Goal: Transaction & Acquisition: Purchase product/service

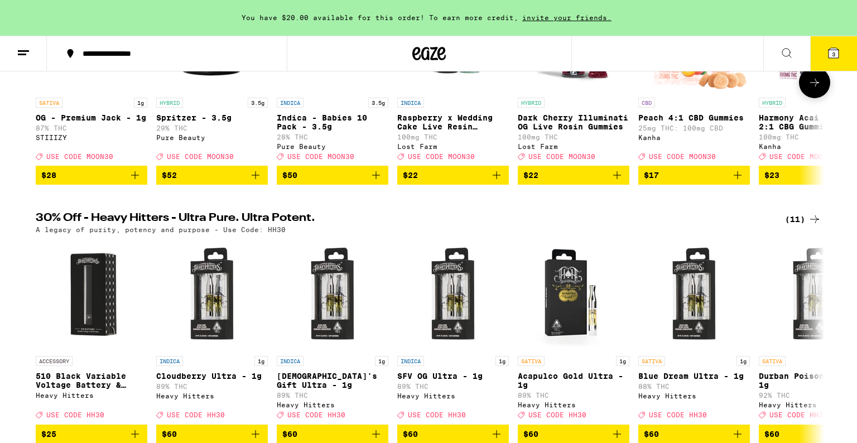
scroll to position [246, 0]
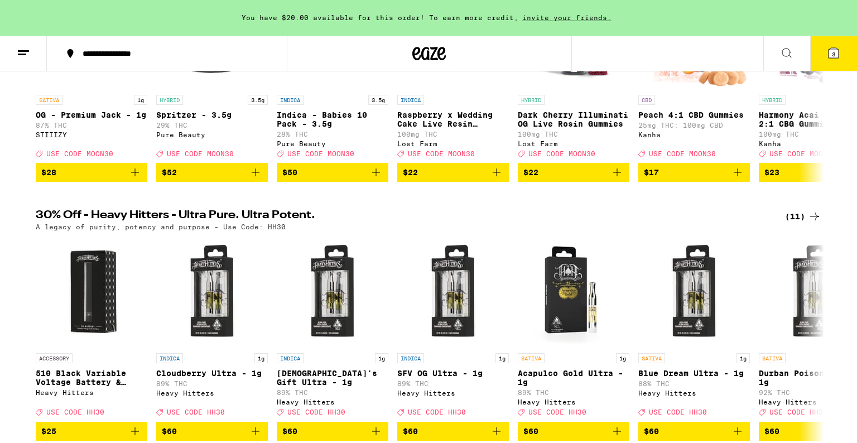
click at [832, 55] on span "3" at bounding box center [833, 54] width 3 height 7
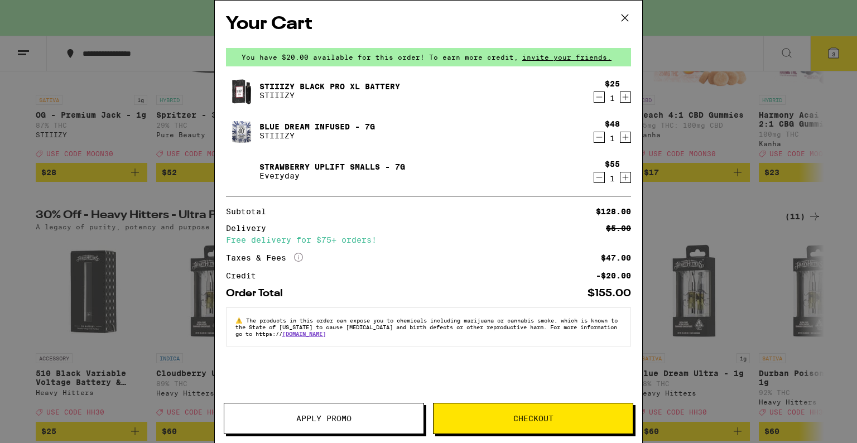
click at [597, 139] on icon "Decrement" at bounding box center [599, 137] width 10 height 13
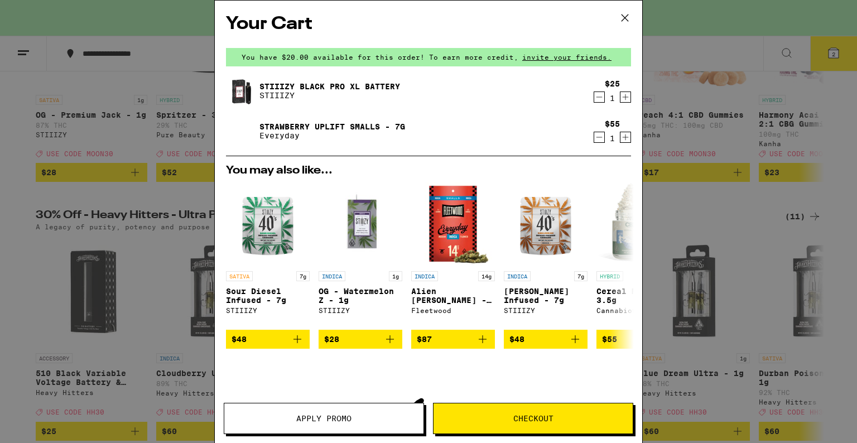
click at [598, 135] on icon "Decrement" at bounding box center [599, 137] width 10 height 13
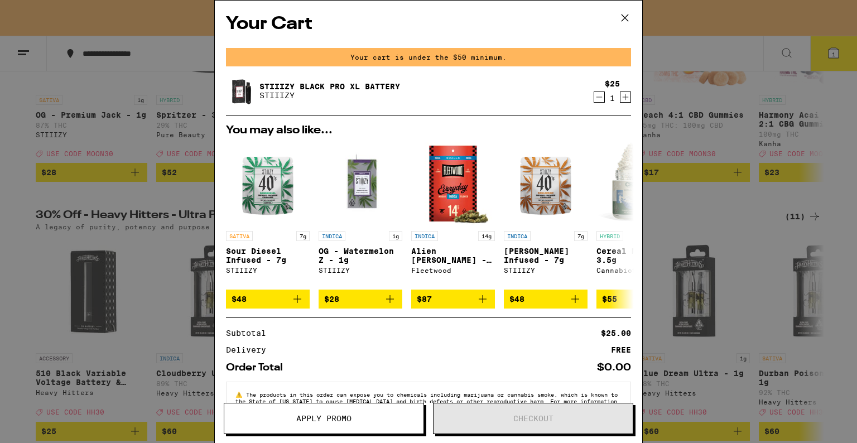
click at [625, 16] on icon at bounding box center [624, 17] width 17 height 17
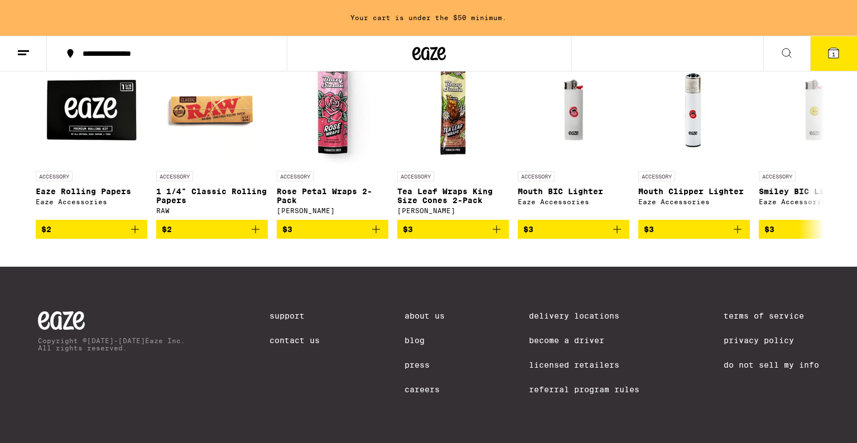
scroll to position [5144, 0]
click at [812, 41] on icon at bounding box center [814, 34] width 13 height 13
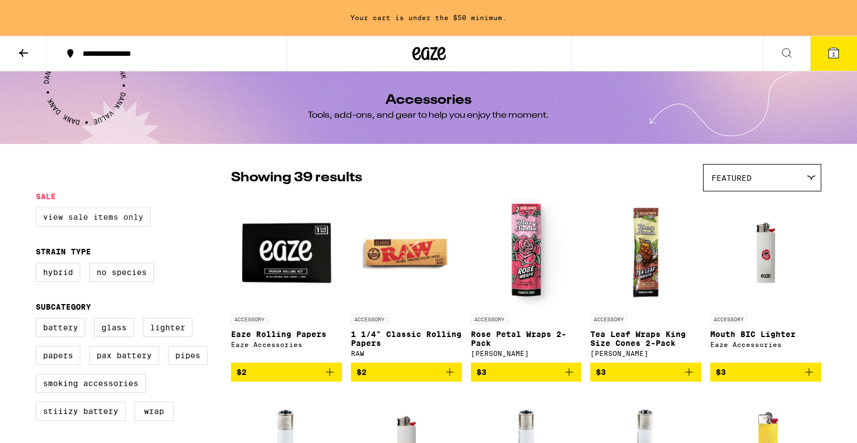
click at [120, 219] on label "View Sale Items Only" at bounding box center [93, 216] width 115 height 19
click at [38, 210] on input "View Sale Items Only" at bounding box center [38, 209] width 1 height 1
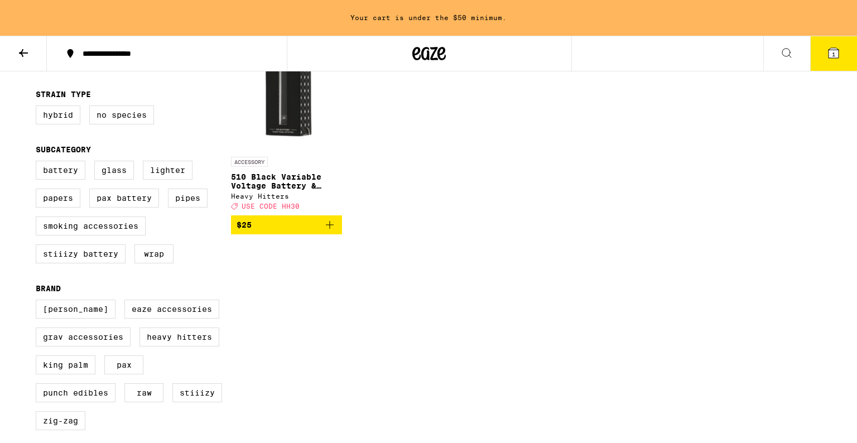
scroll to position [158, 0]
checkbox input "false"
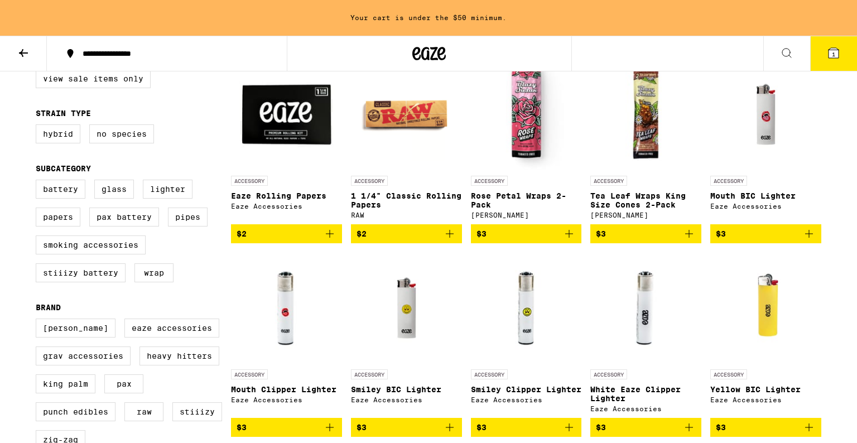
scroll to position [133, 0]
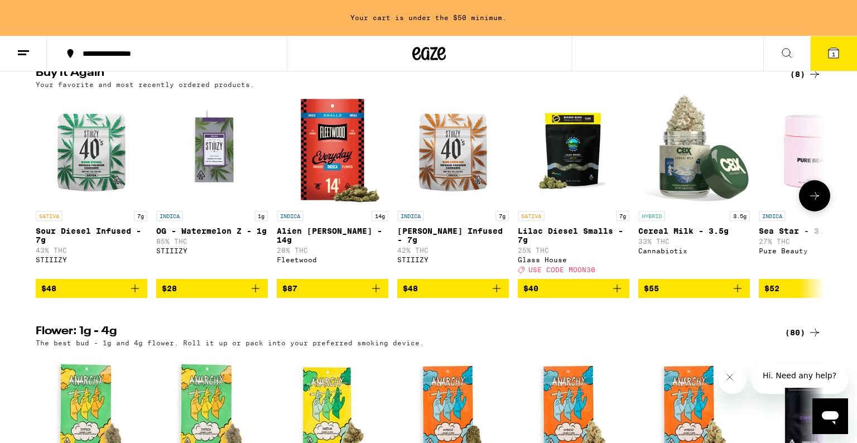
scroll to position [911, 0]
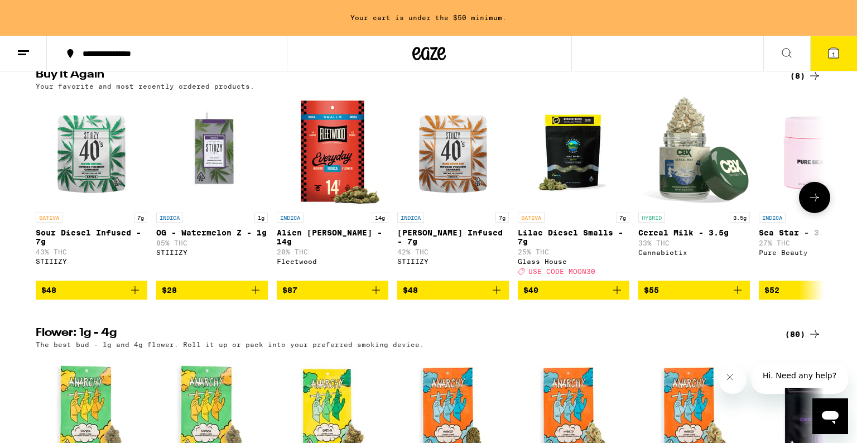
click at [811, 204] on icon at bounding box center [814, 197] width 13 height 13
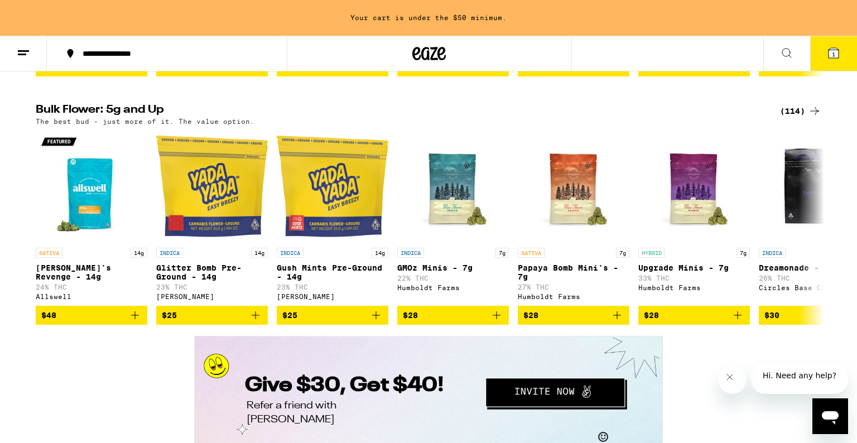
scroll to position [1397, 0]
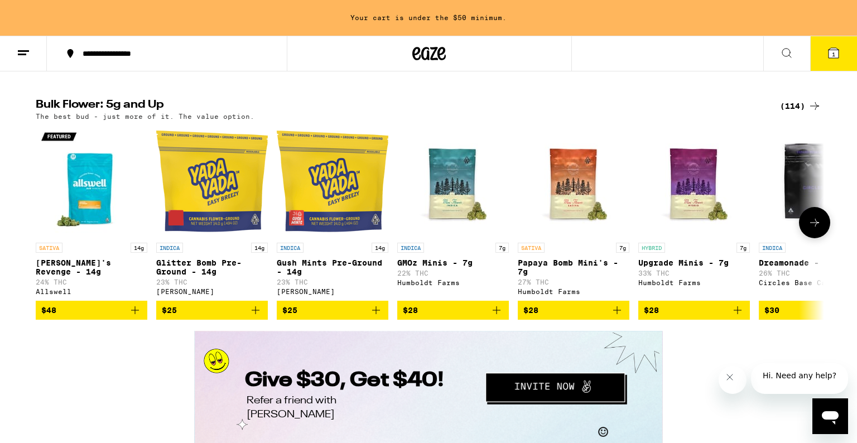
click at [812, 229] on icon at bounding box center [814, 222] width 13 height 13
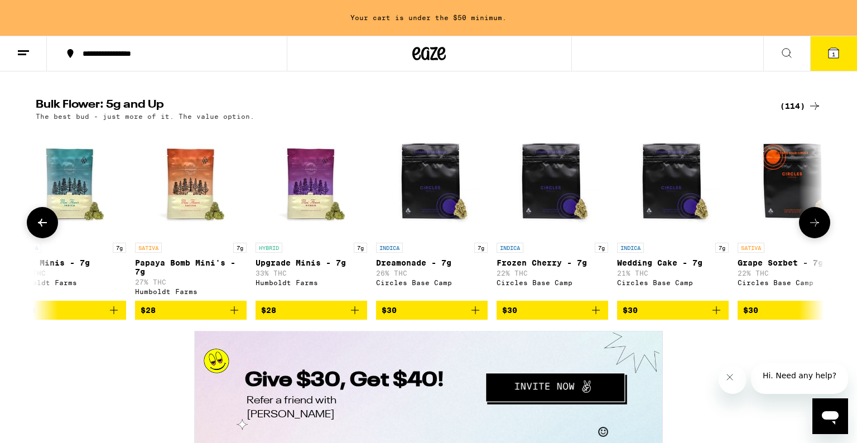
scroll to position [0, 664]
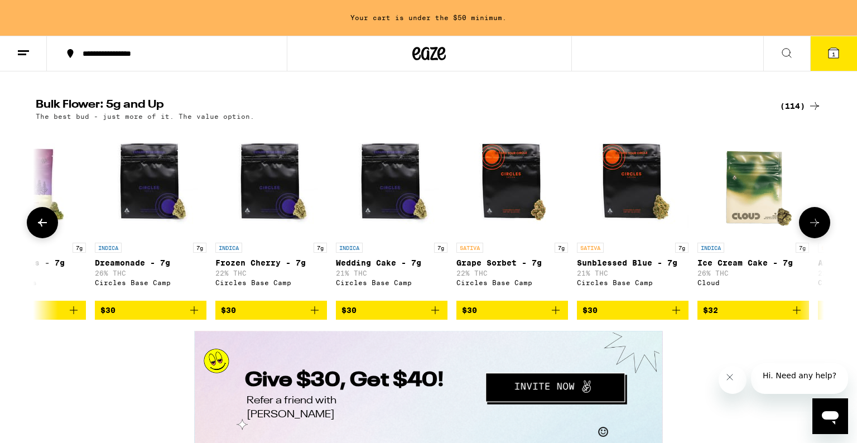
click at [812, 229] on icon at bounding box center [814, 222] width 13 height 13
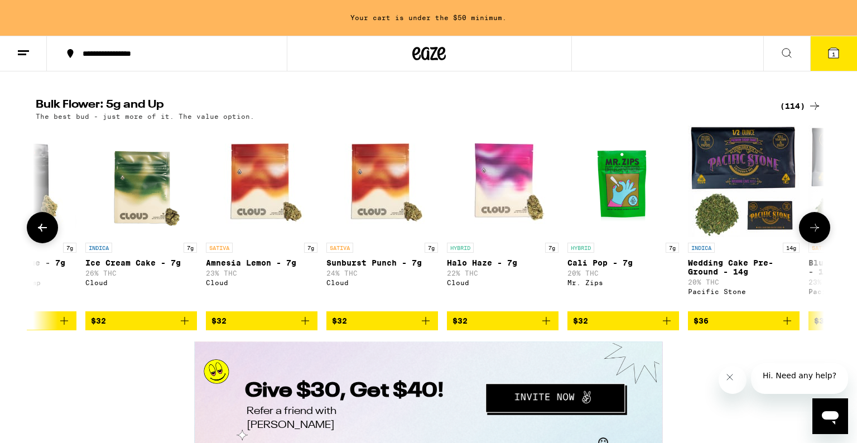
scroll to position [0, 1327]
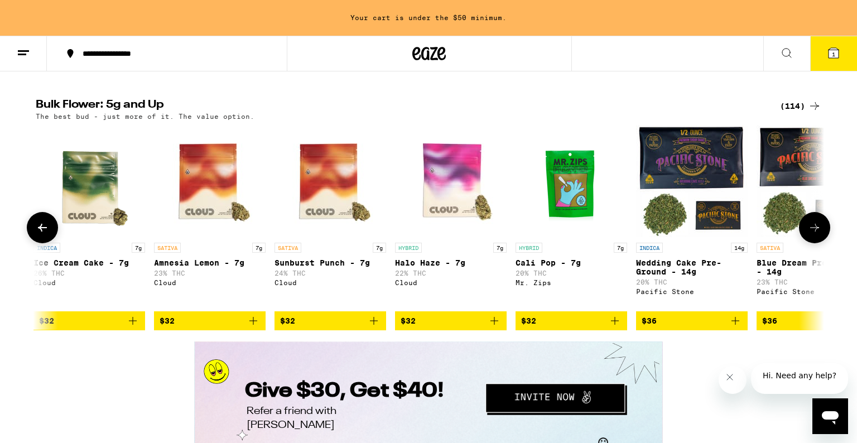
click at [812, 234] on icon at bounding box center [814, 227] width 13 height 13
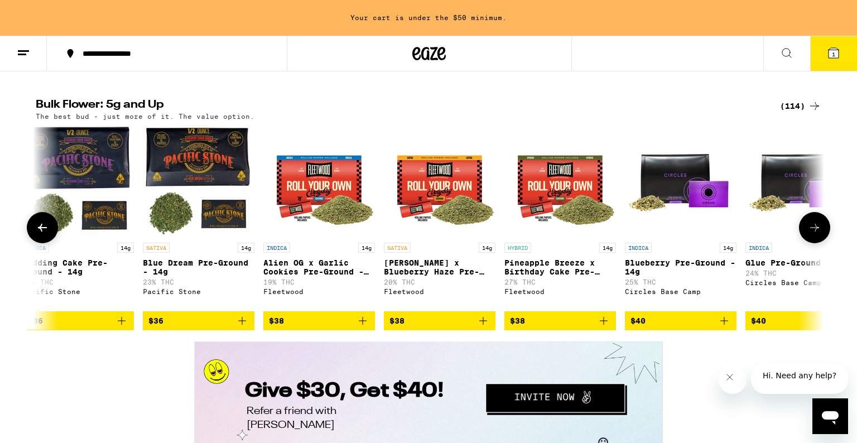
scroll to position [0, 1992]
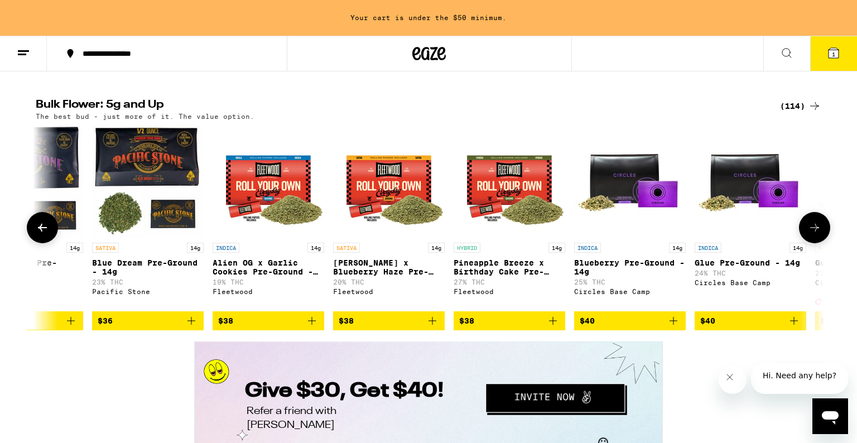
click at [812, 234] on icon at bounding box center [814, 227] width 13 height 13
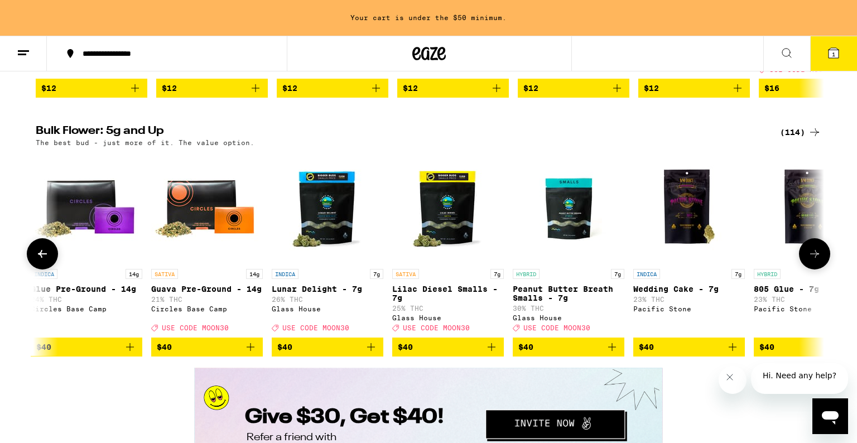
scroll to position [1369, 0]
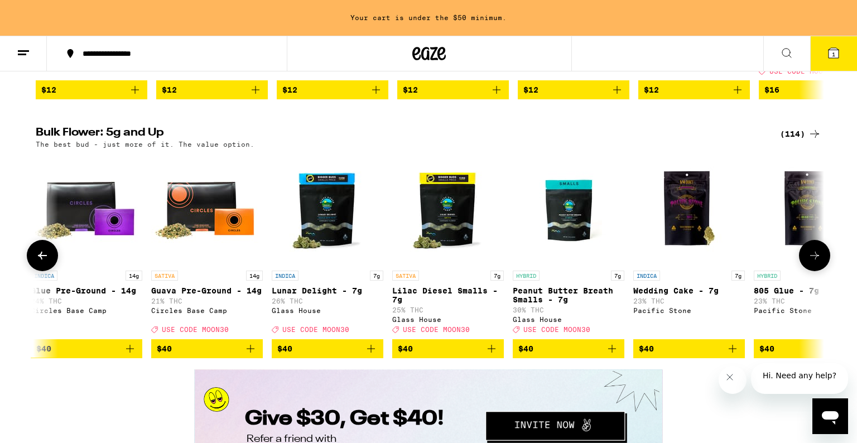
click at [816, 262] on icon at bounding box center [814, 255] width 13 height 13
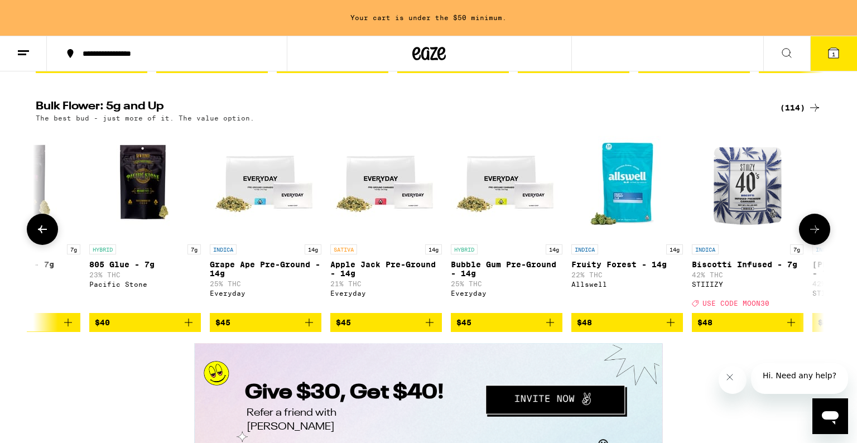
scroll to position [1400, 0]
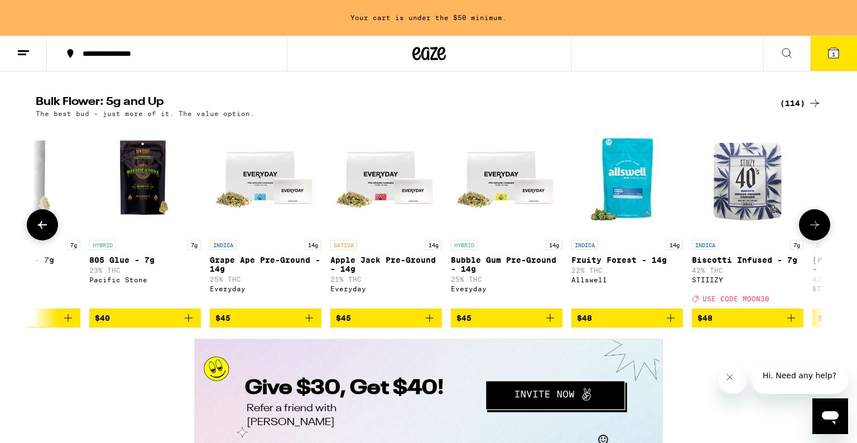
click at [767, 234] on img "Open page for Biscotti Infused - 7g from STIIIZY" at bounding box center [748, 179] width 112 height 112
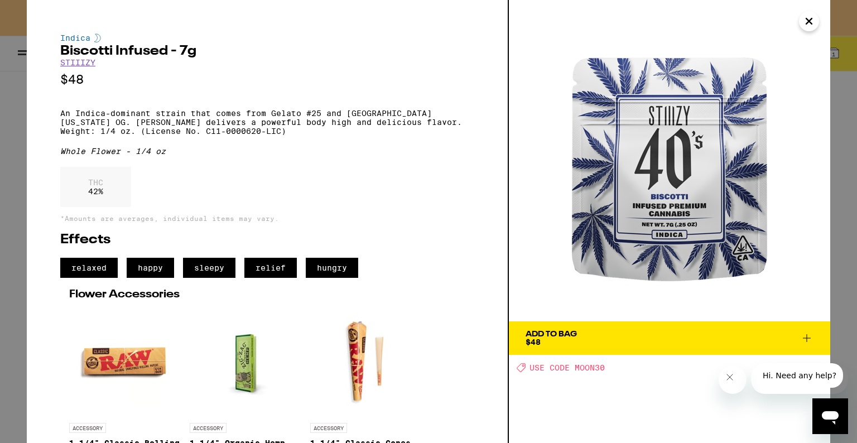
click at [719, 344] on span "Add To Bag $48" at bounding box center [669, 338] width 288 height 16
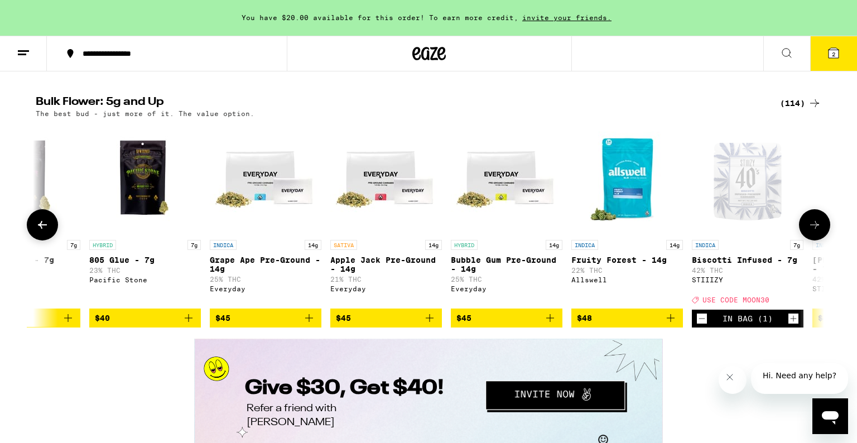
click at [818, 231] on icon at bounding box center [814, 224] width 13 height 13
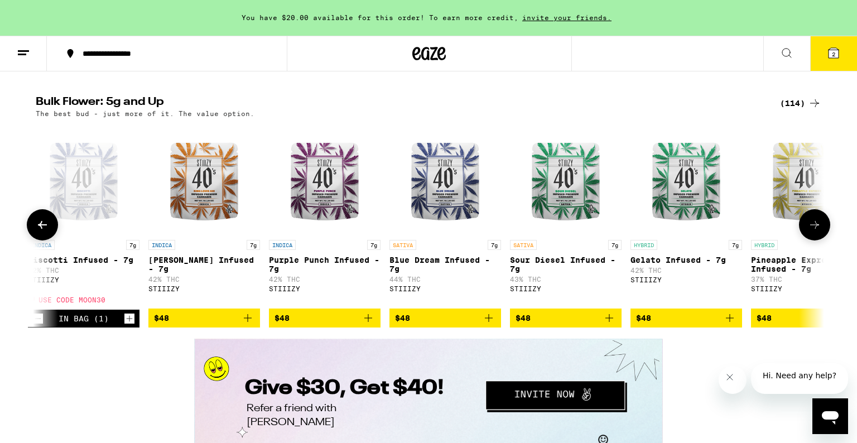
click at [818, 231] on icon at bounding box center [814, 224] width 13 height 13
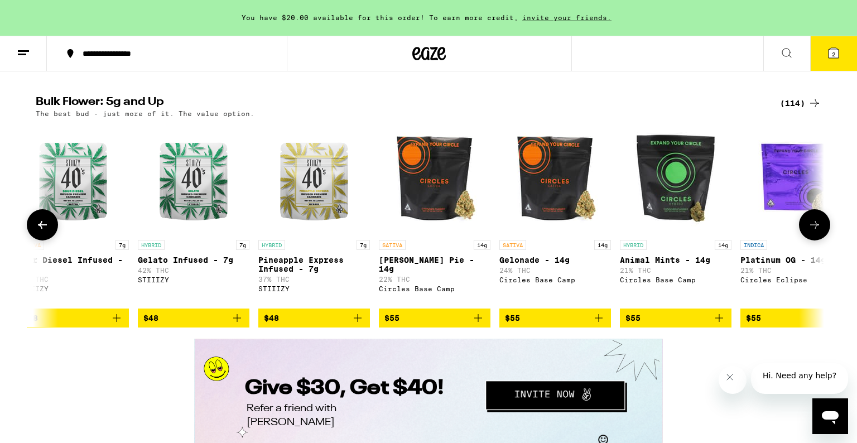
scroll to position [0, 4647]
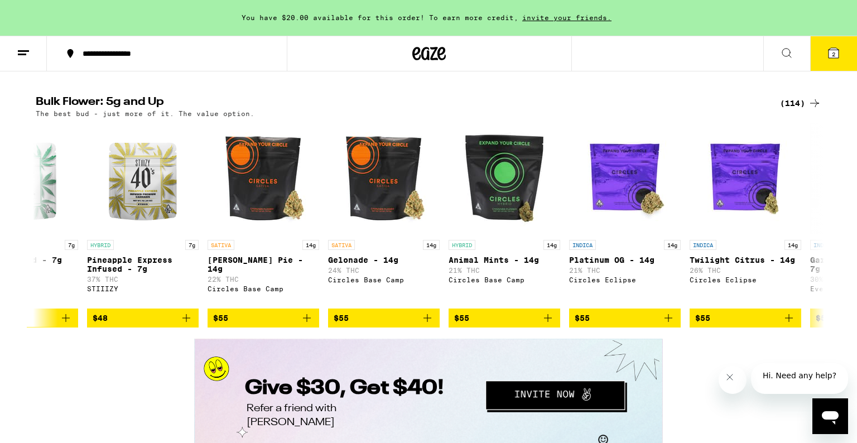
click at [732, 379] on icon "Close message from company" at bounding box center [730, 377] width 6 height 6
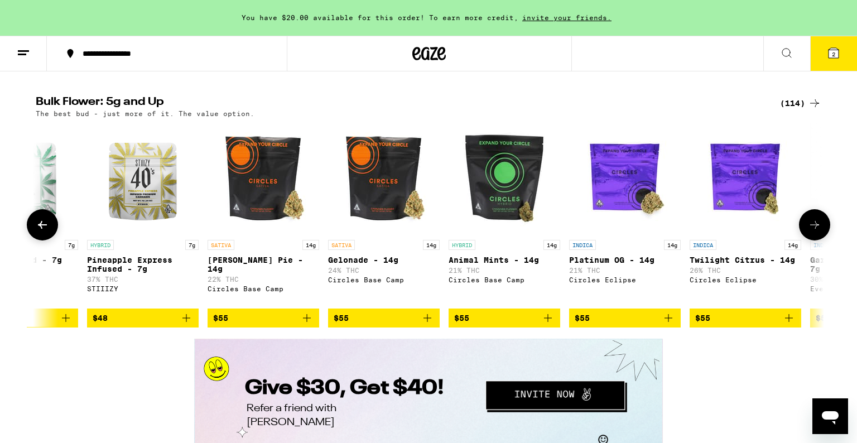
click at [810, 231] on icon at bounding box center [814, 224] width 13 height 13
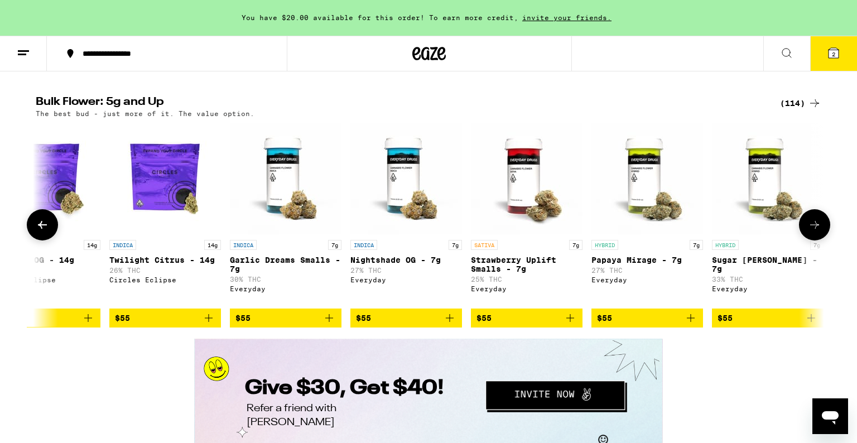
scroll to position [0, 5311]
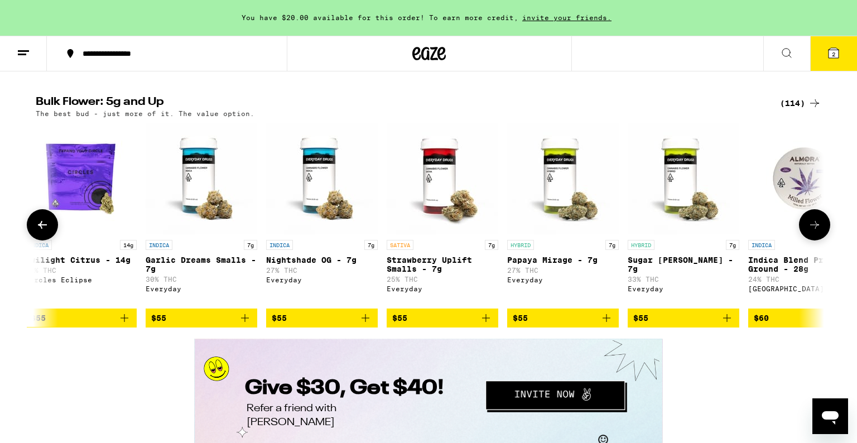
click at [810, 231] on icon at bounding box center [814, 224] width 13 height 13
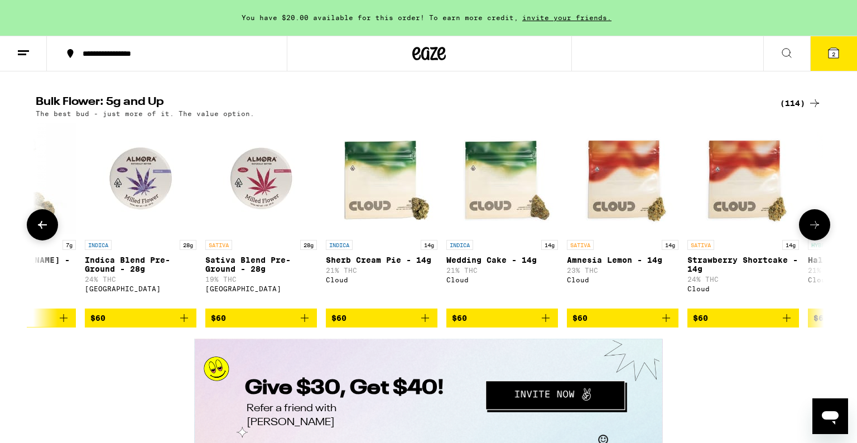
scroll to position [0, 5975]
click at [810, 231] on icon at bounding box center [814, 224] width 13 height 13
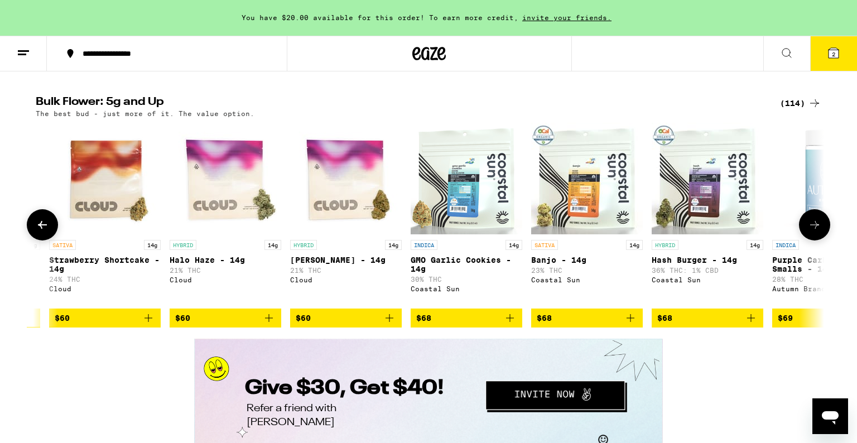
scroll to position [0, 6639]
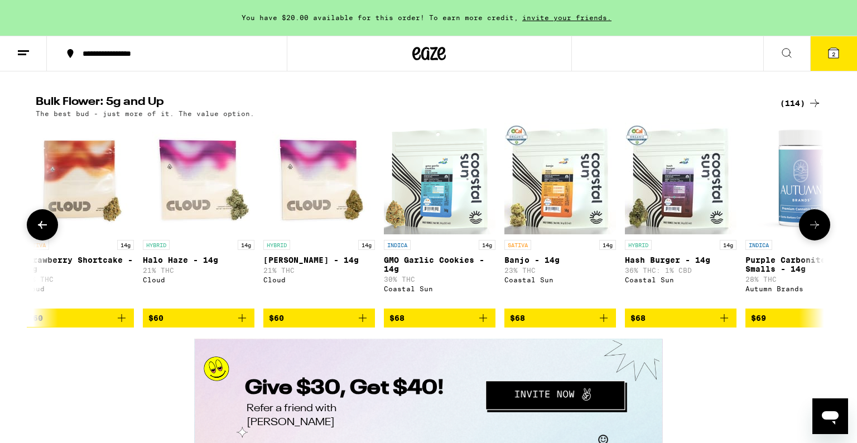
click at [813, 231] on icon at bounding box center [814, 224] width 13 height 13
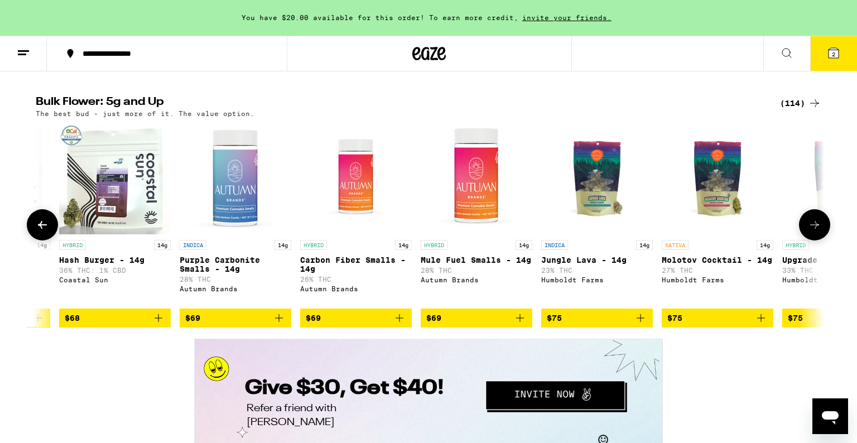
scroll to position [0, 7303]
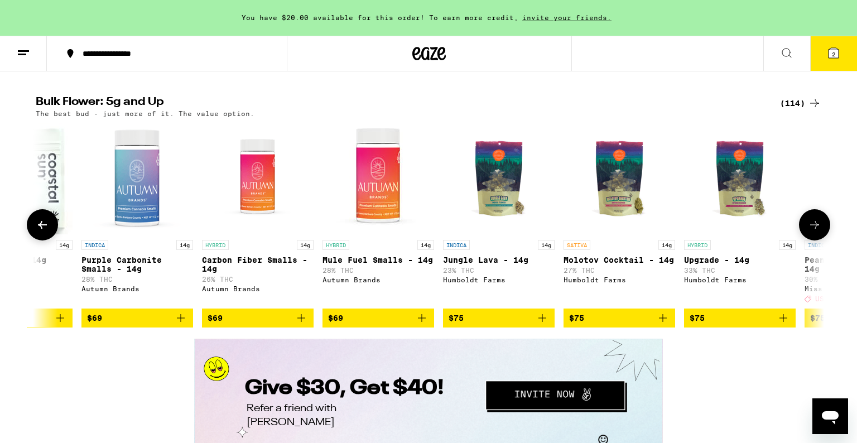
click at [813, 231] on icon at bounding box center [814, 224] width 13 height 13
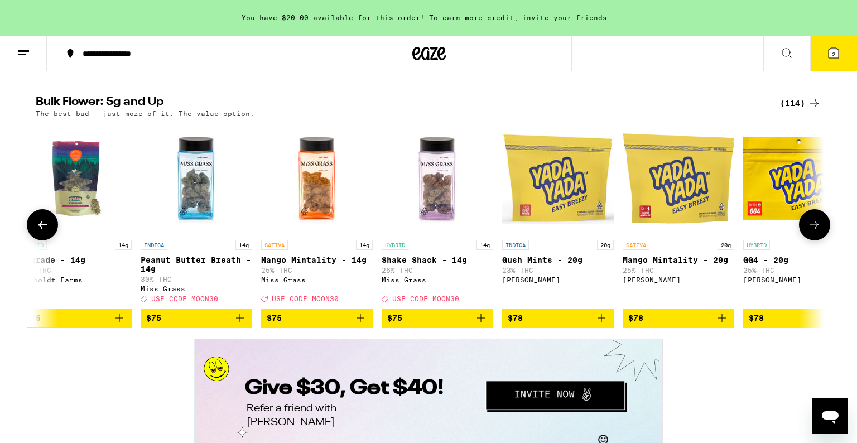
scroll to position [0, 7967]
click at [813, 231] on icon at bounding box center [814, 224] width 13 height 13
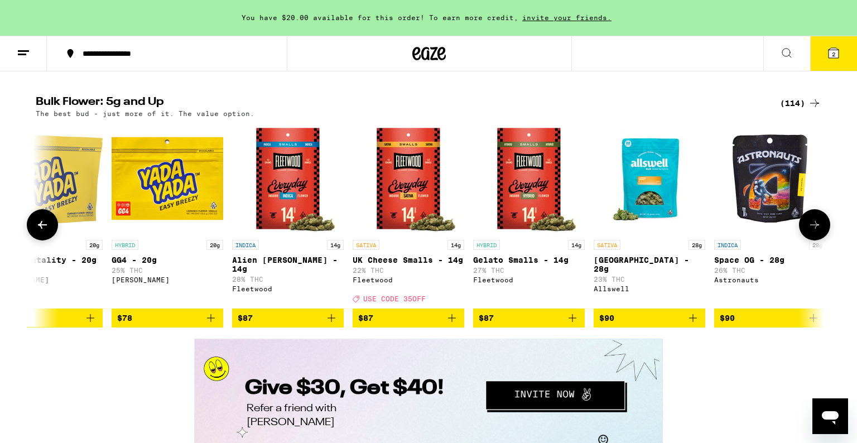
scroll to position [0, 8631]
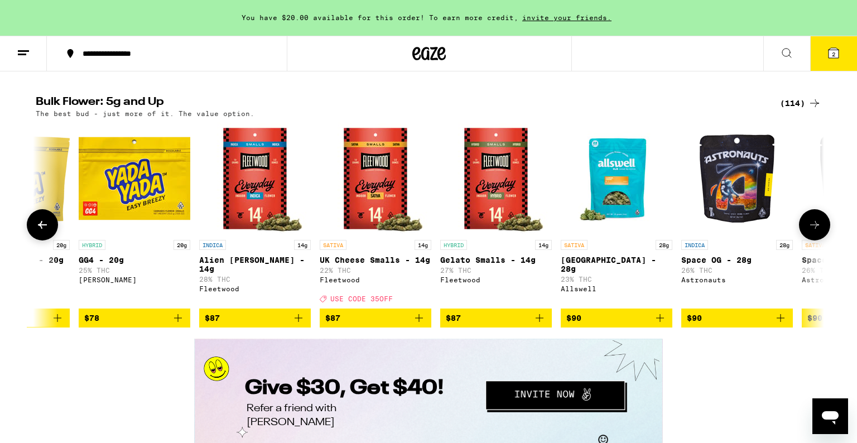
click at [813, 231] on icon at bounding box center [814, 224] width 13 height 13
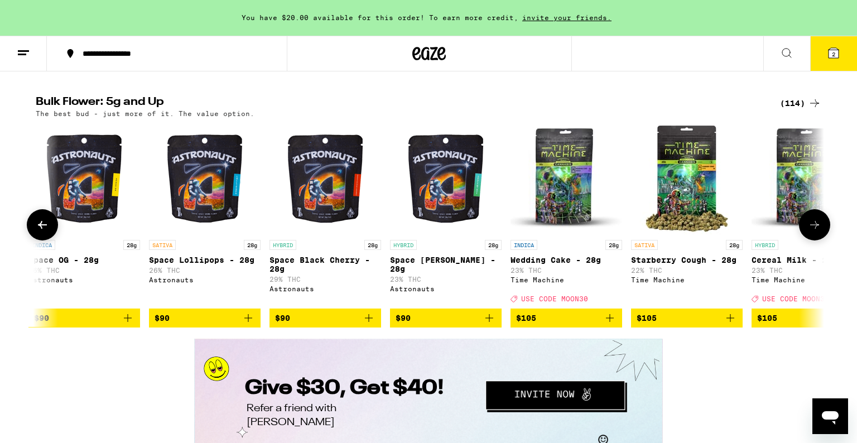
scroll to position [0, 9294]
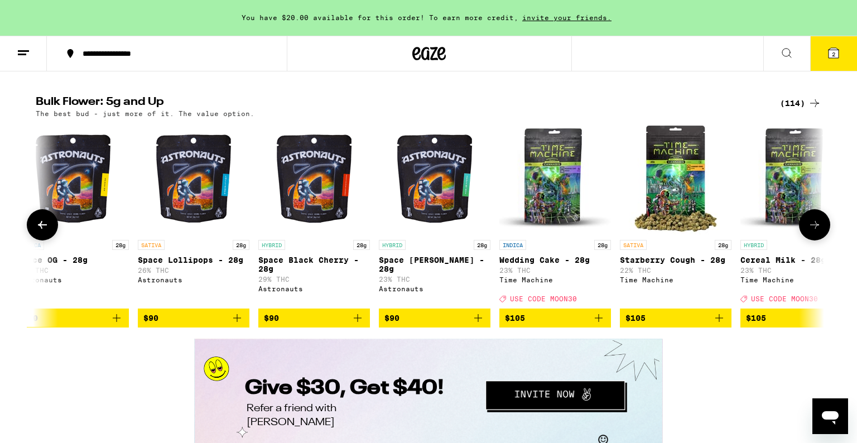
click at [813, 231] on icon at bounding box center [814, 224] width 13 height 13
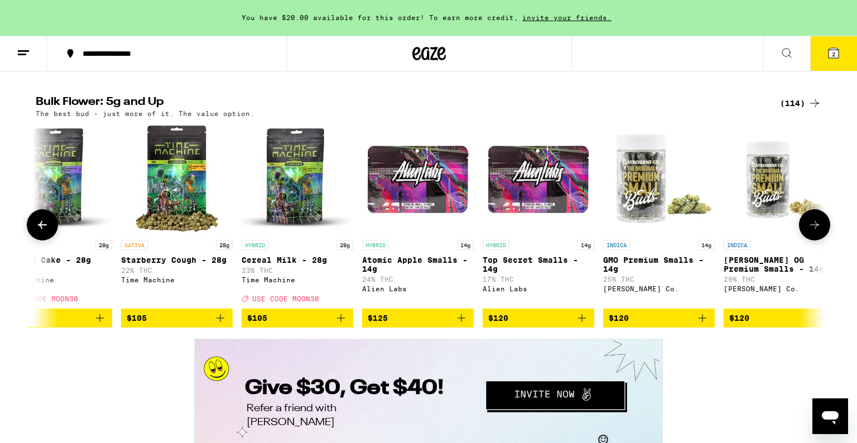
scroll to position [0, 9959]
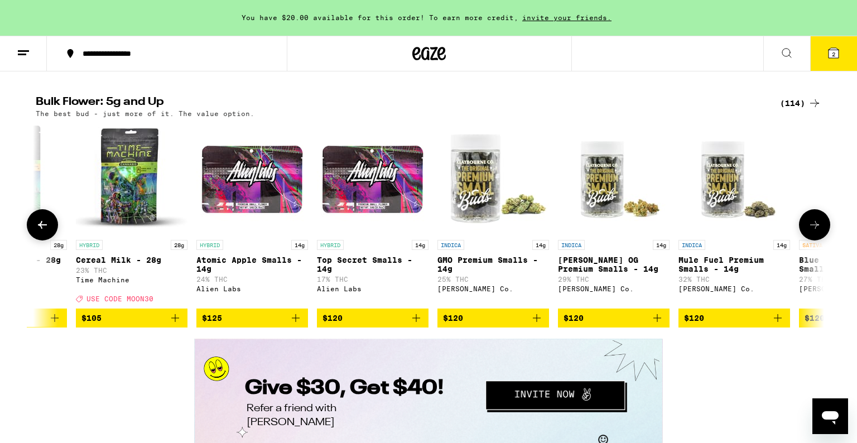
click at [813, 231] on icon at bounding box center [814, 224] width 13 height 13
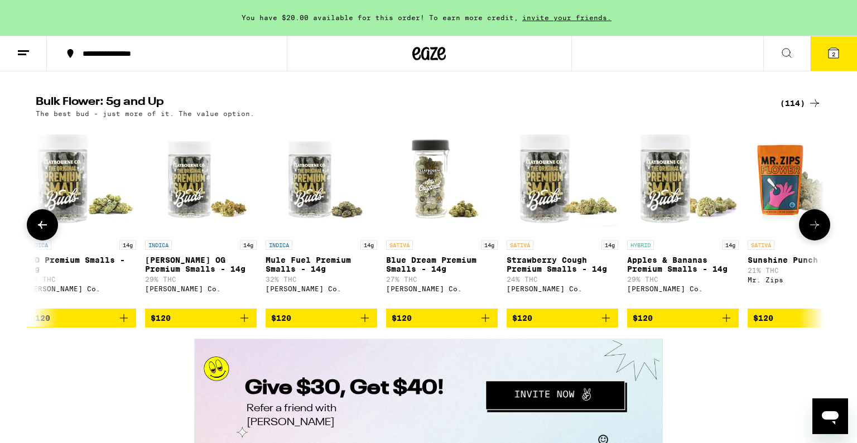
scroll to position [0, 10622]
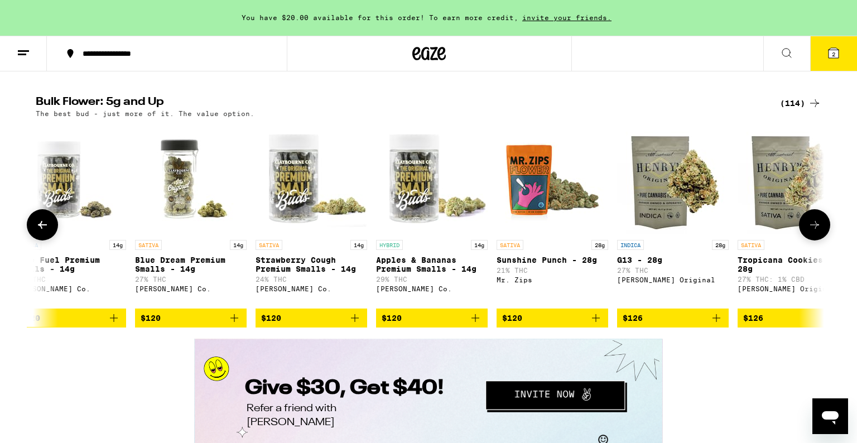
click at [813, 231] on icon at bounding box center [814, 224] width 13 height 13
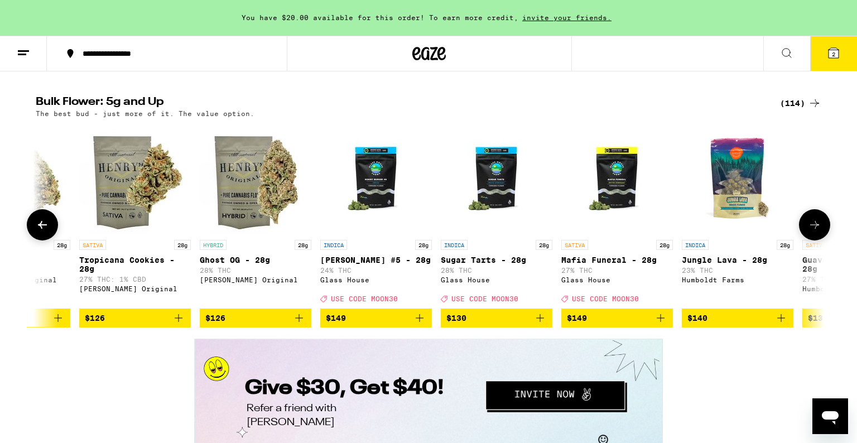
scroll to position [0, 11286]
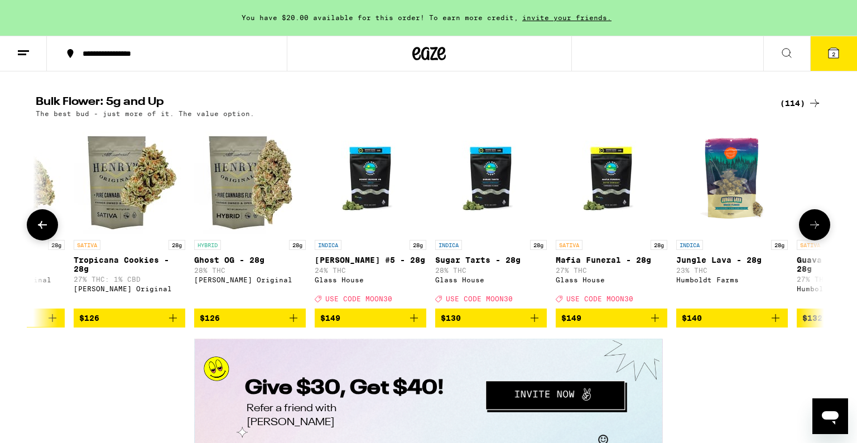
click at [813, 231] on icon at bounding box center [814, 224] width 13 height 13
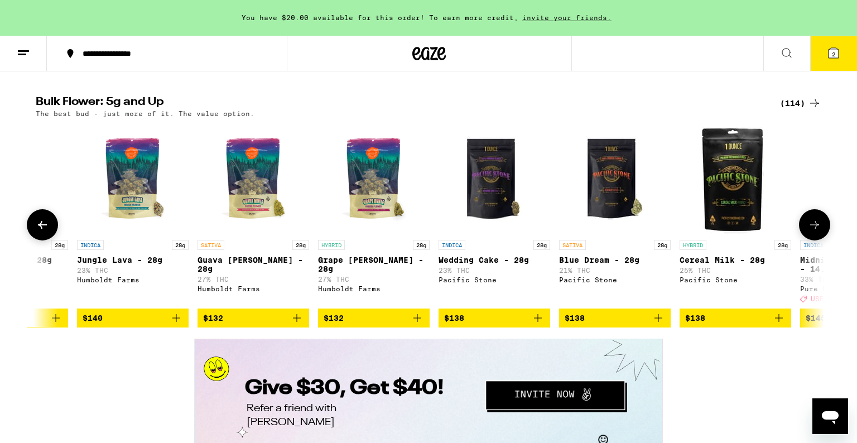
scroll to position [0, 11950]
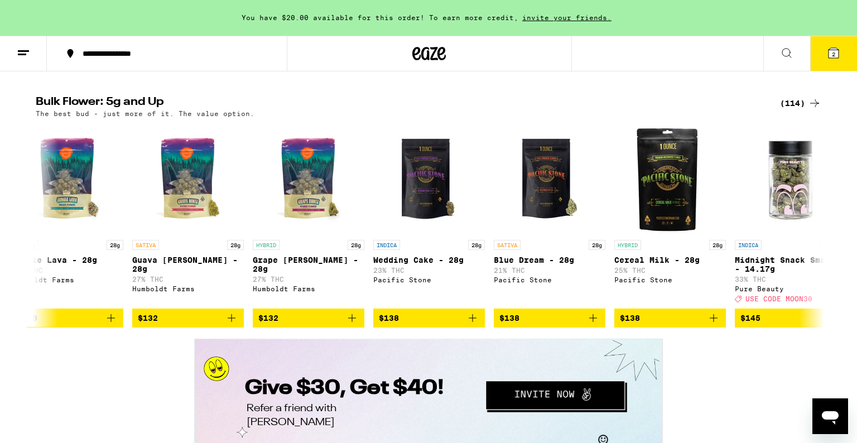
click at [835, 54] on span "2" at bounding box center [833, 54] width 3 height 7
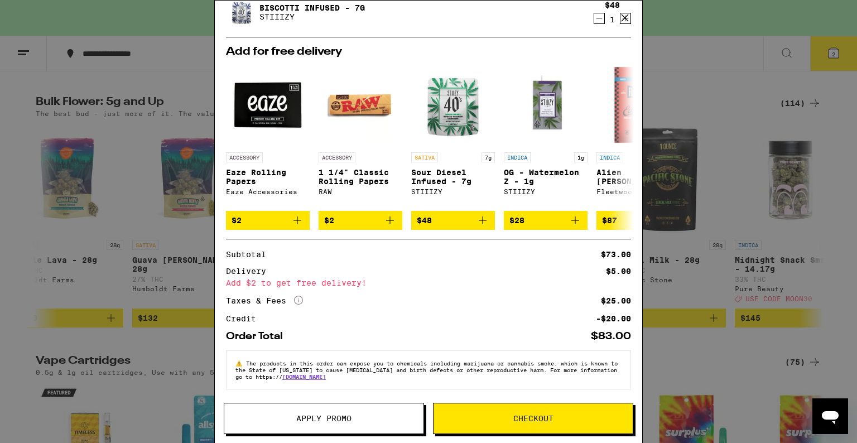
scroll to position [126, 0]
click at [338, 418] on span "Apply Promo" at bounding box center [323, 418] width 55 height 8
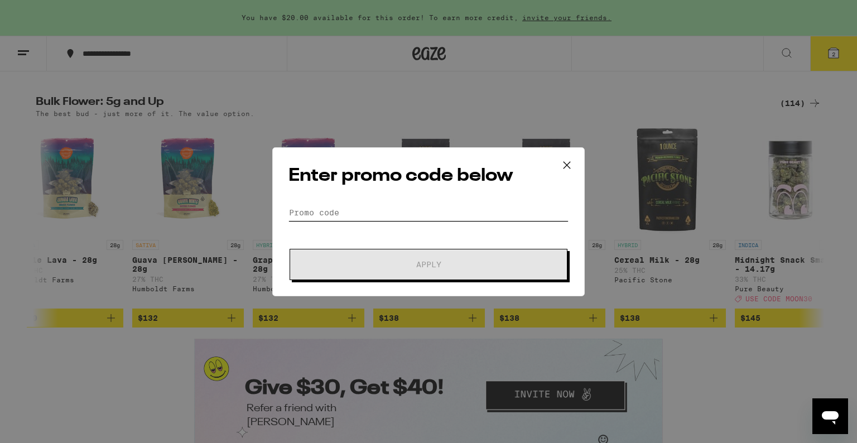
click at [361, 211] on input "Promo Code" at bounding box center [428, 212] width 280 height 17
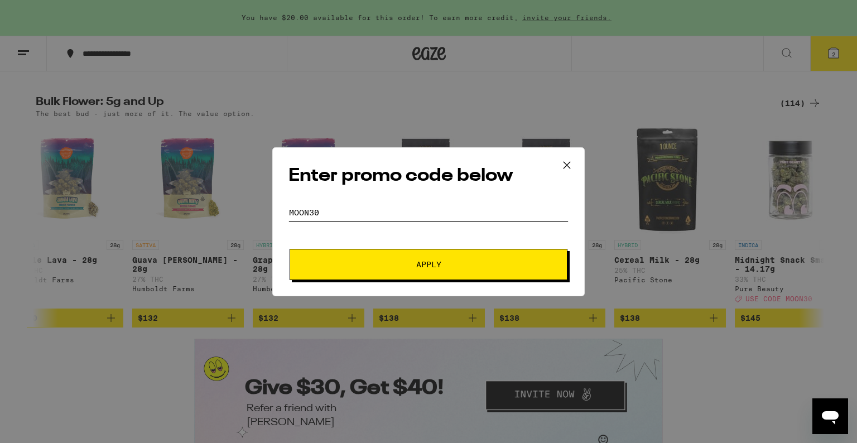
type input "moon30"
click at [289, 249] on button "Apply" at bounding box center [428, 264] width 278 height 31
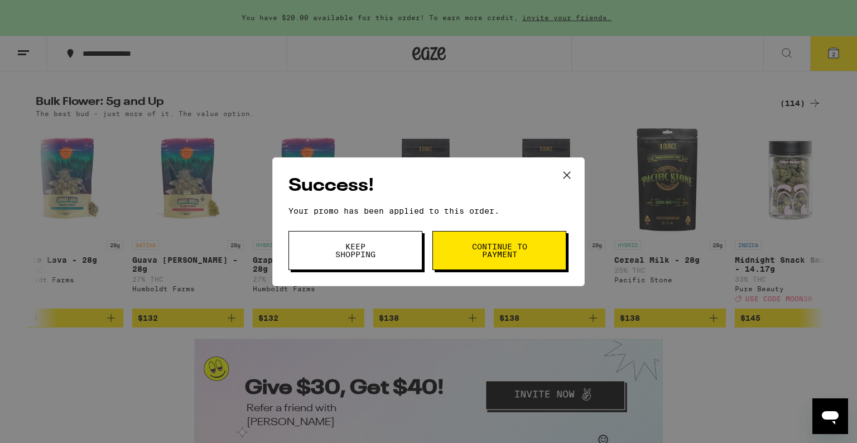
click at [462, 248] on button "Continue to payment" at bounding box center [499, 250] width 134 height 39
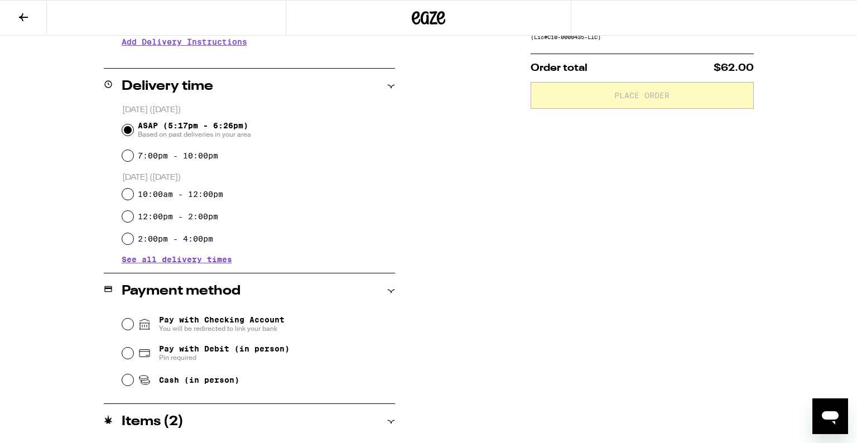
scroll to position [244, 0]
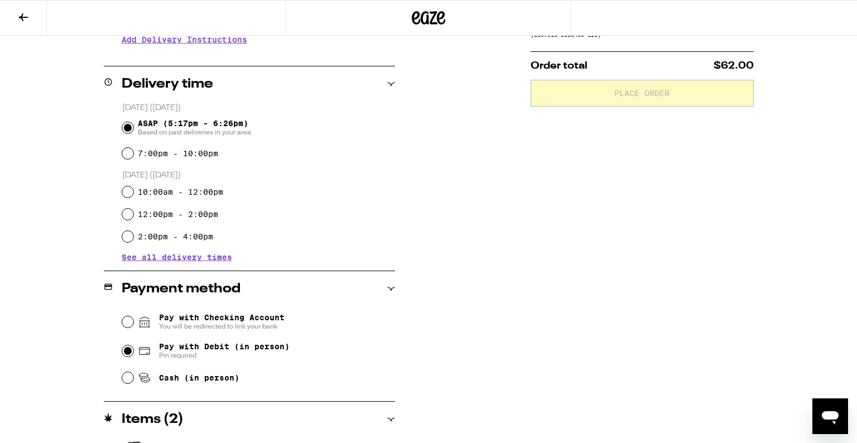
click at [129, 353] on input "Pay with Debit (in person) Pin required" at bounding box center [127, 350] width 11 height 11
radio input "true"
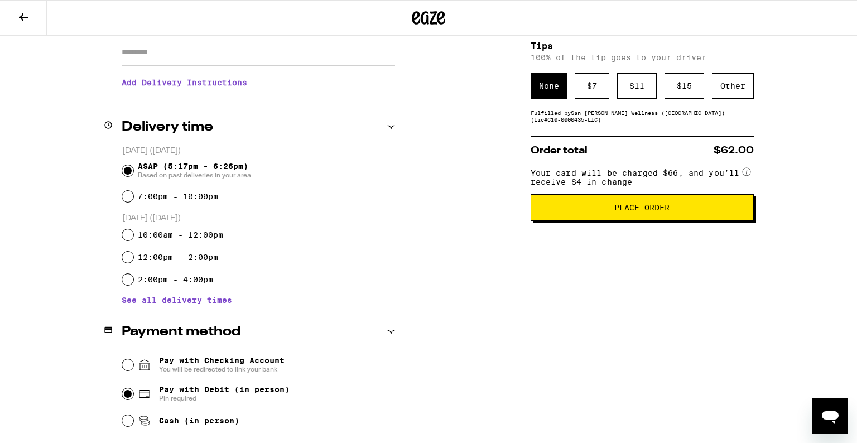
scroll to position [198, 0]
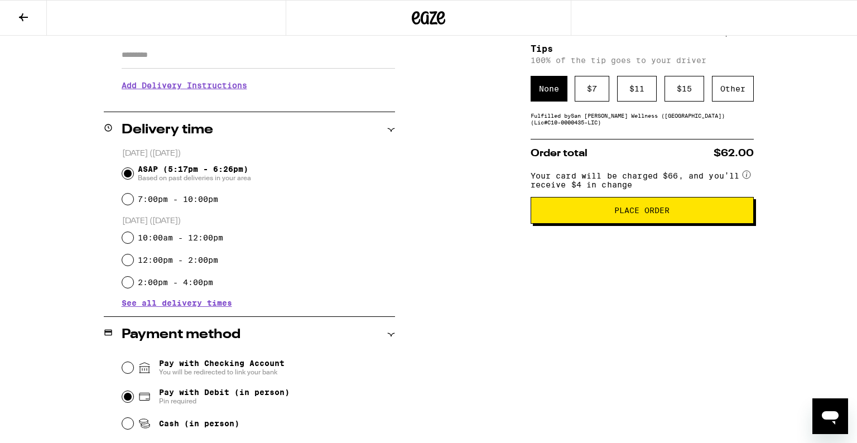
click at [661, 212] on span "Place Order" at bounding box center [641, 210] width 55 height 8
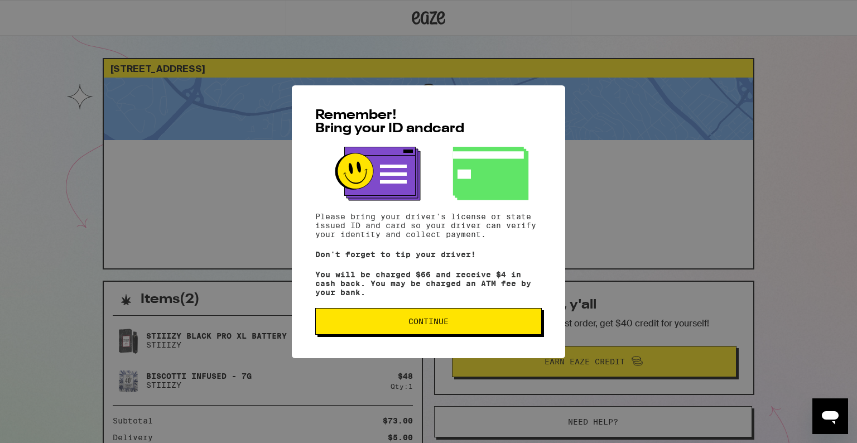
click at [417, 323] on span "Continue" at bounding box center [428, 321] width 40 height 8
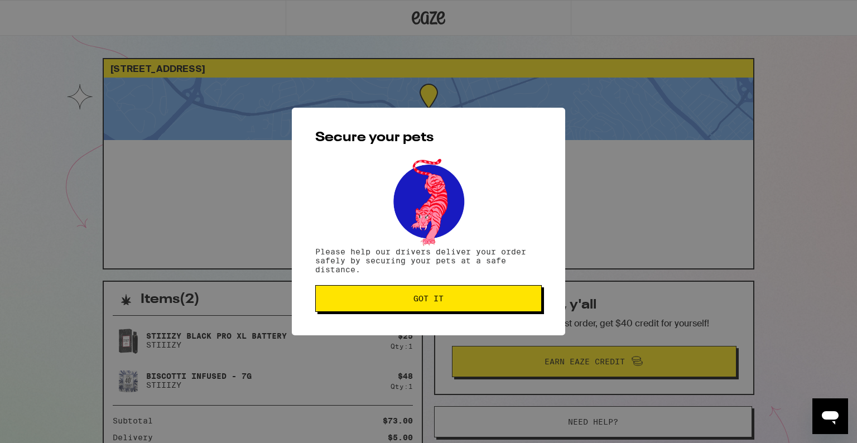
click at [432, 298] on span "Got it" at bounding box center [428, 298] width 30 height 8
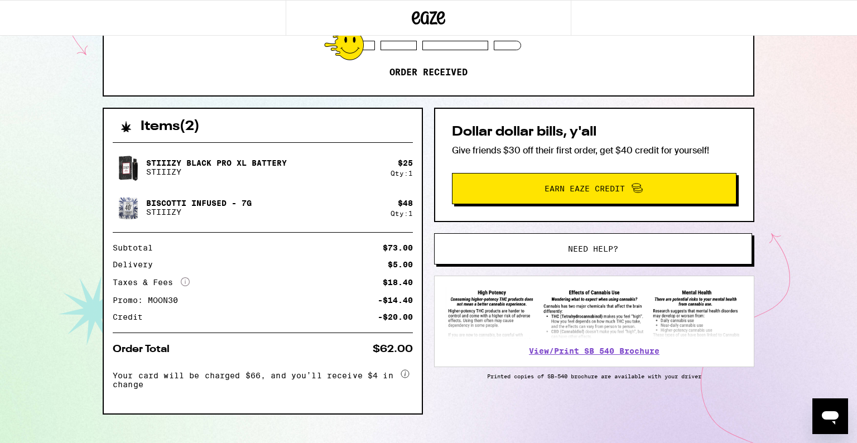
scroll to position [192, 0]
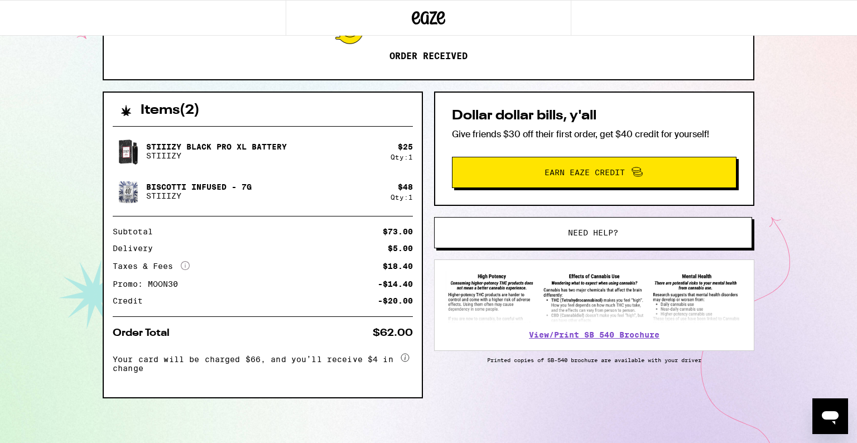
click at [790, 272] on div "[STREET_ADDRESS] ETA 5:25pm - 6:34pm This ETA will become more accurate once yo…" at bounding box center [428, 127] width 857 height 632
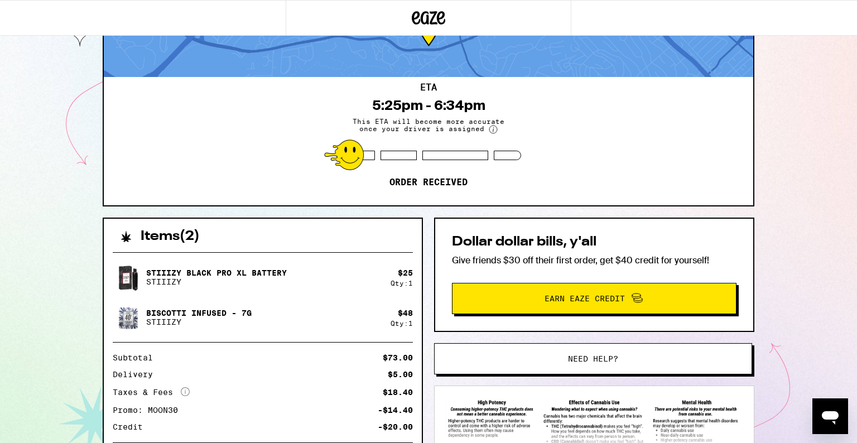
scroll to position [89, 0]
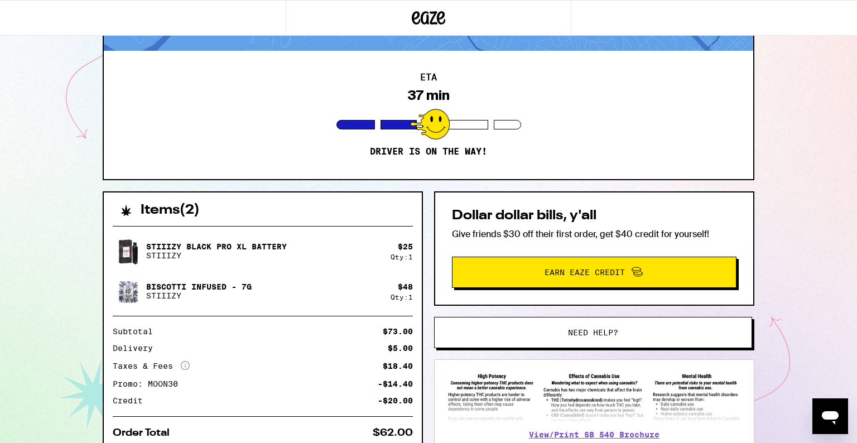
click at [790, 272] on div "[STREET_ADDRESS] ETA 37 min Driver is on the way! Items ( 2 ) STIIIZY Black Pro…" at bounding box center [428, 227] width 857 height 632
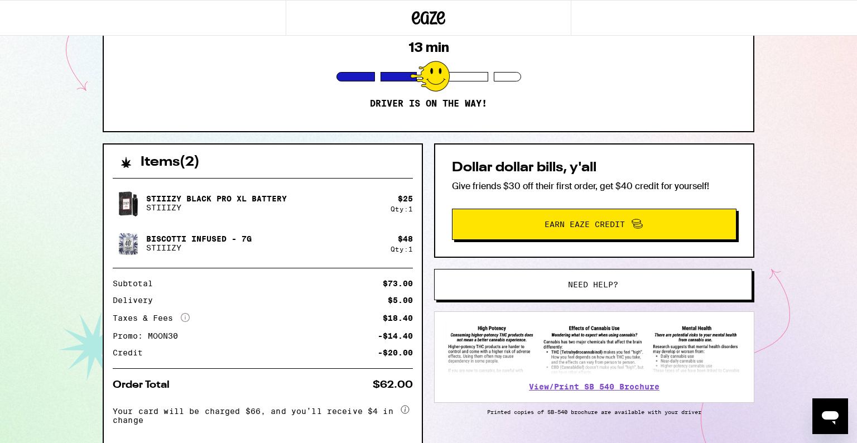
scroll to position [138, 0]
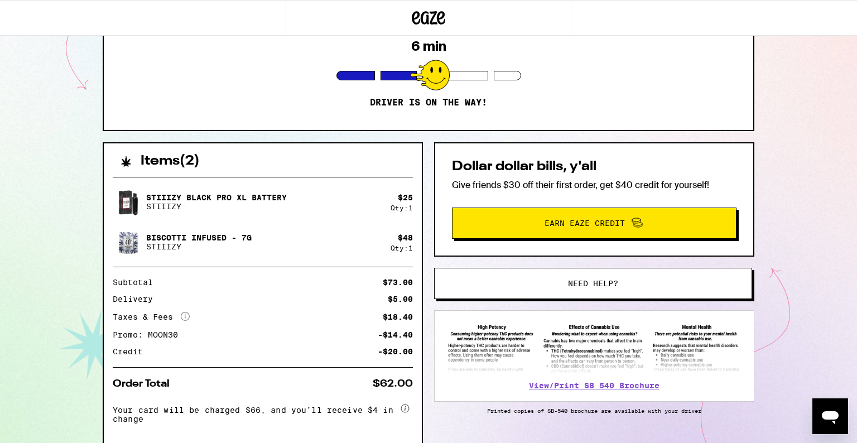
click at [810, 233] on div "[STREET_ADDRESS] ETA 6 min Driver is on the way! Items ( 2 ) STIIIZY Black Pro …" at bounding box center [428, 178] width 857 height 632
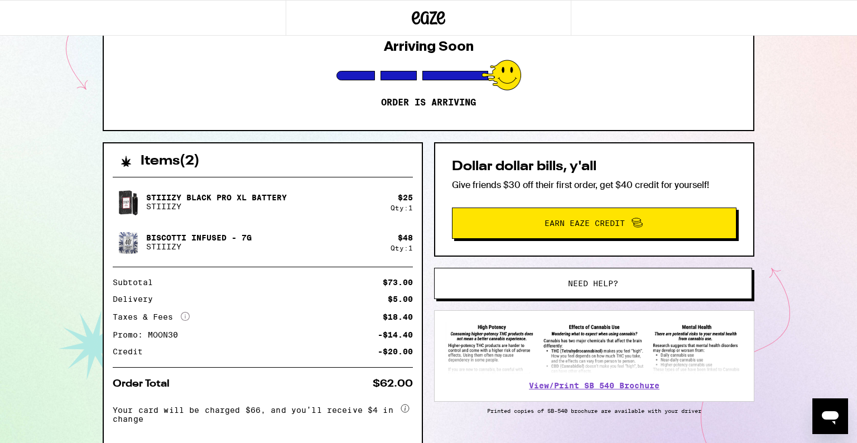
click at [810, 233] on div "[STREET_ADDRESS] ETA Arriving Soon Order is arriving Items ( 2 ) STIIIZY Black …" at bounding box center [428, 178] width 857 height 632
